Goal: Find specific page/section: Find specific page/section

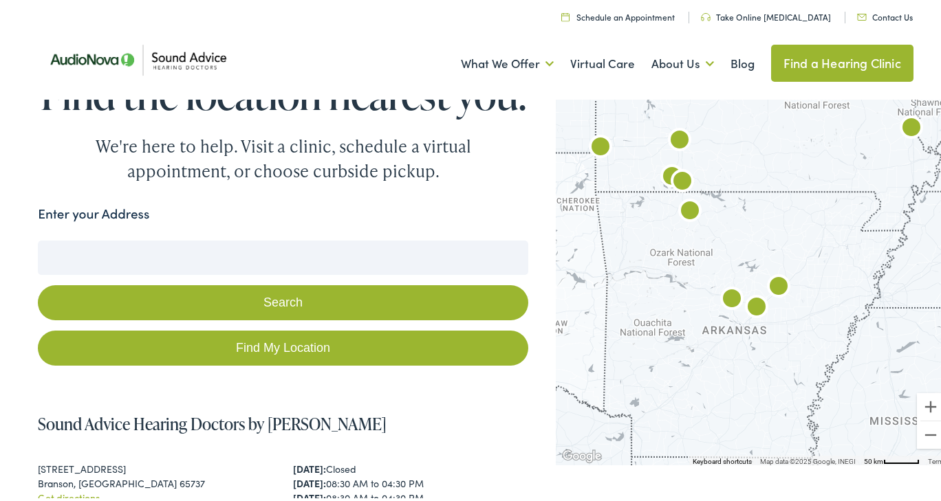
click at [202, 272] on input "Enter your Address" at bounding box center [283, 255] width 490 height 34
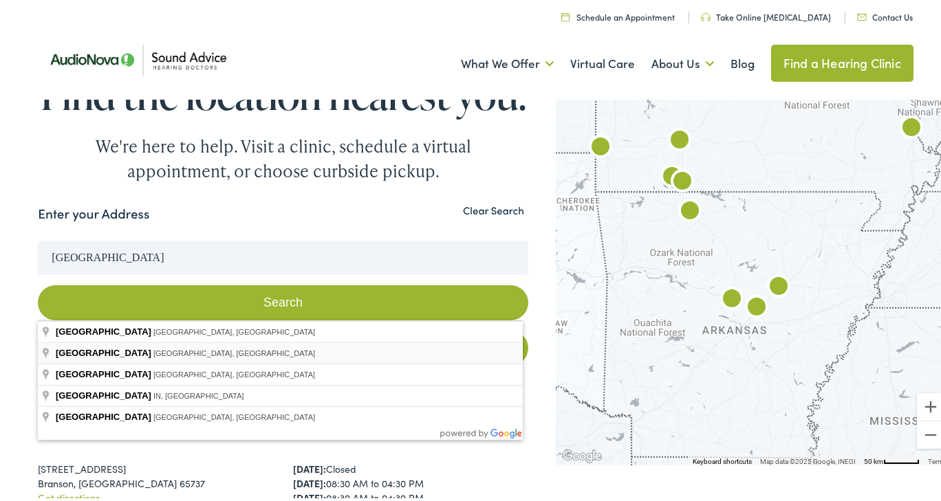
type input "[GEOGRAPHIC_DATA], [GEOGRAPHIC_DATA], [GEOGRAPHIC_DATA]"
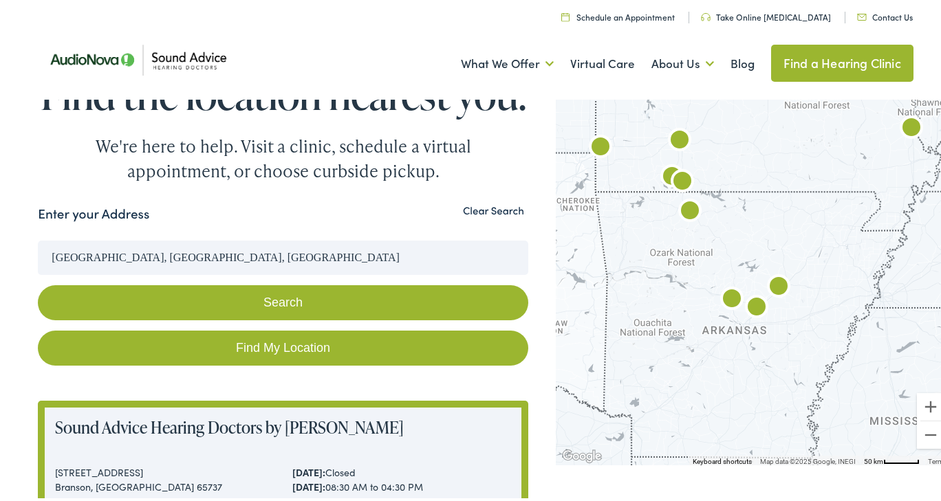
click at [213, 318] on button "Search" at bounding box center [283, 300] width 490 height 35
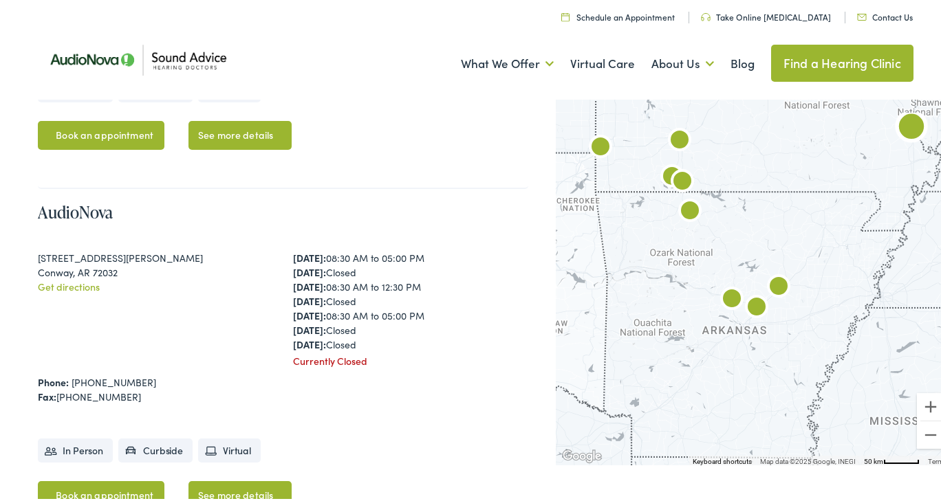
scroll to position [1284, 0]
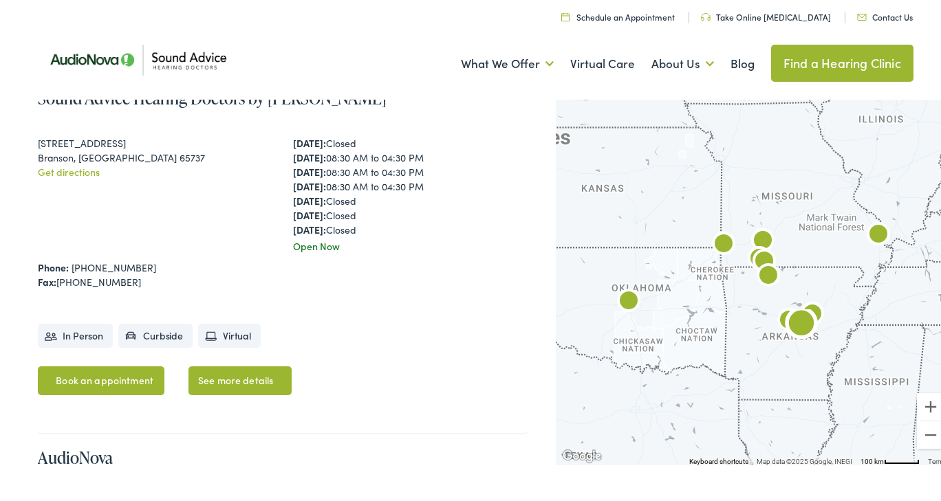
scroll to position [325, 0]
